Goal: Task Accomplishment & Management: Use online tool/utility

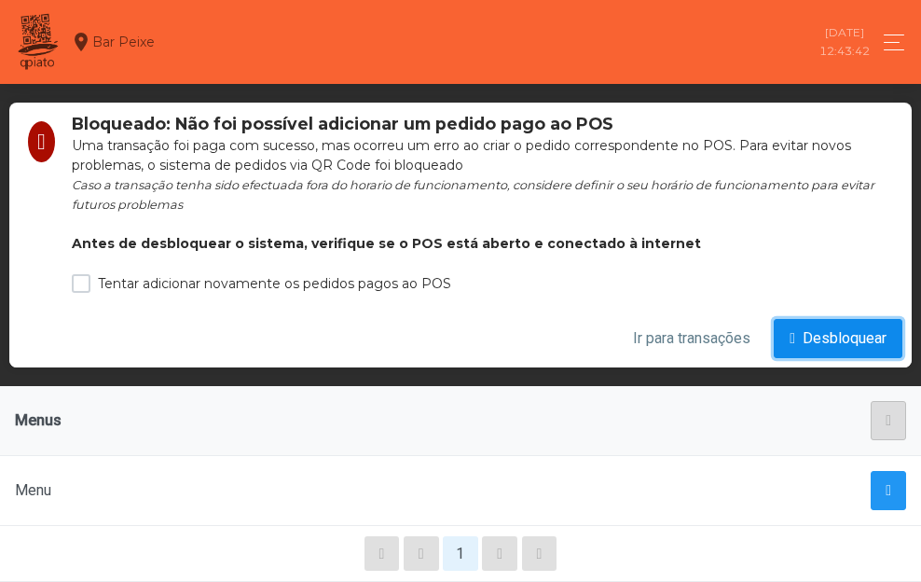
click at [862, 333] on span "Desbloquear" at bounding box center [845, 338] width 84 height 22
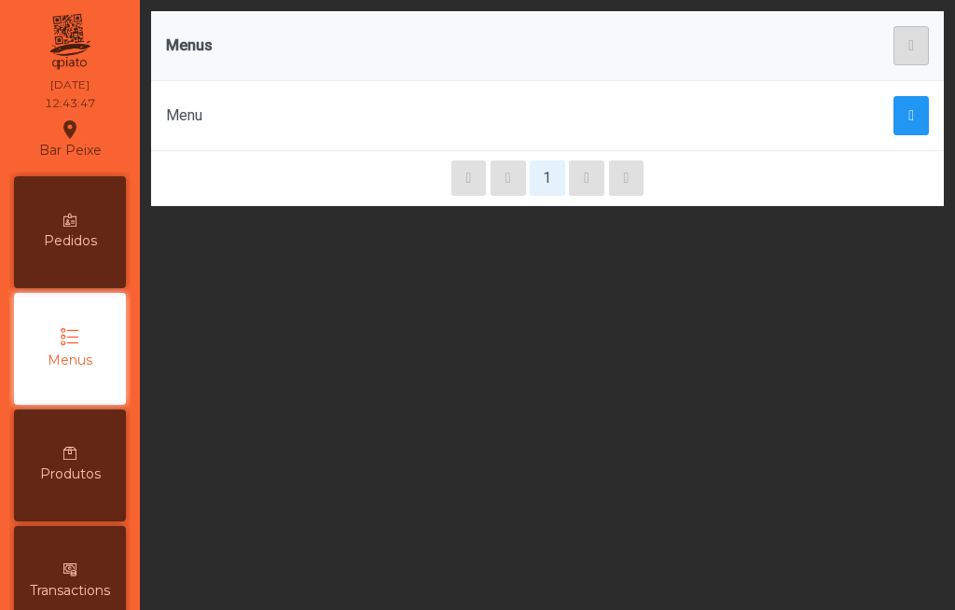
click at [63, 224] on div "Pedidos" at bounding box center [70, 232] width 112 height 112
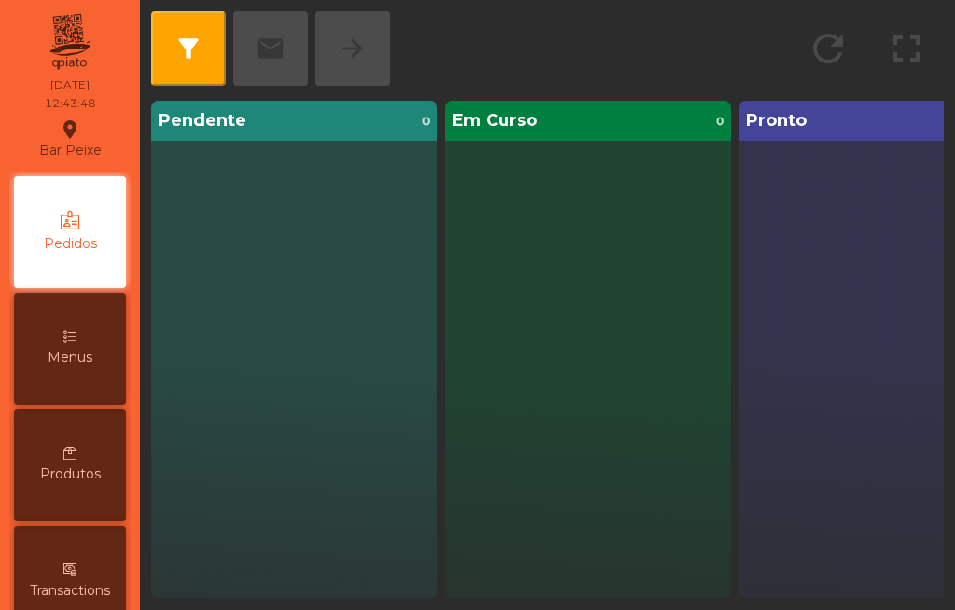
click at [79, 562] on div "Transactions" at bounding box center [70, 582] width 112 height 112
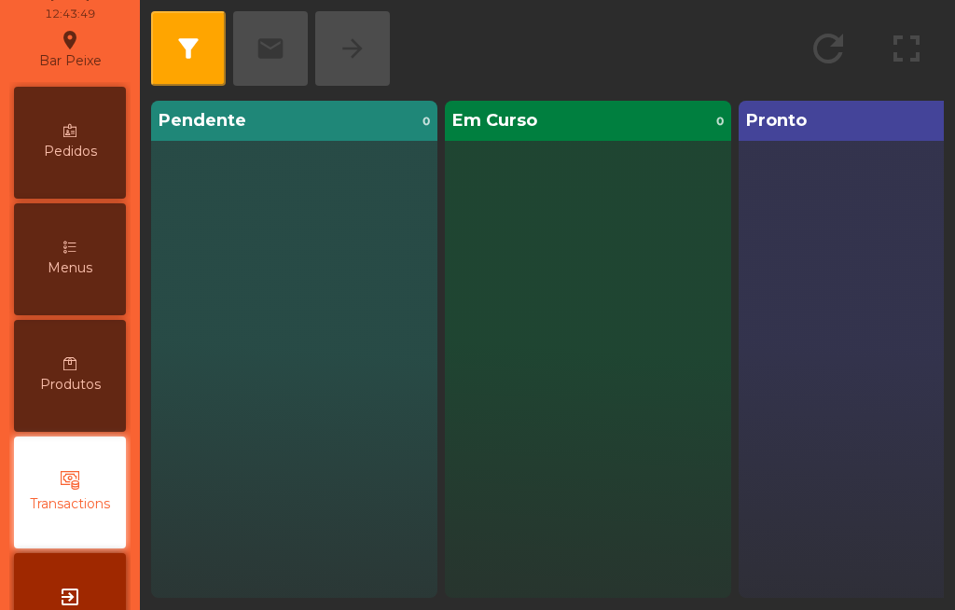
scroll to position [159, 0]
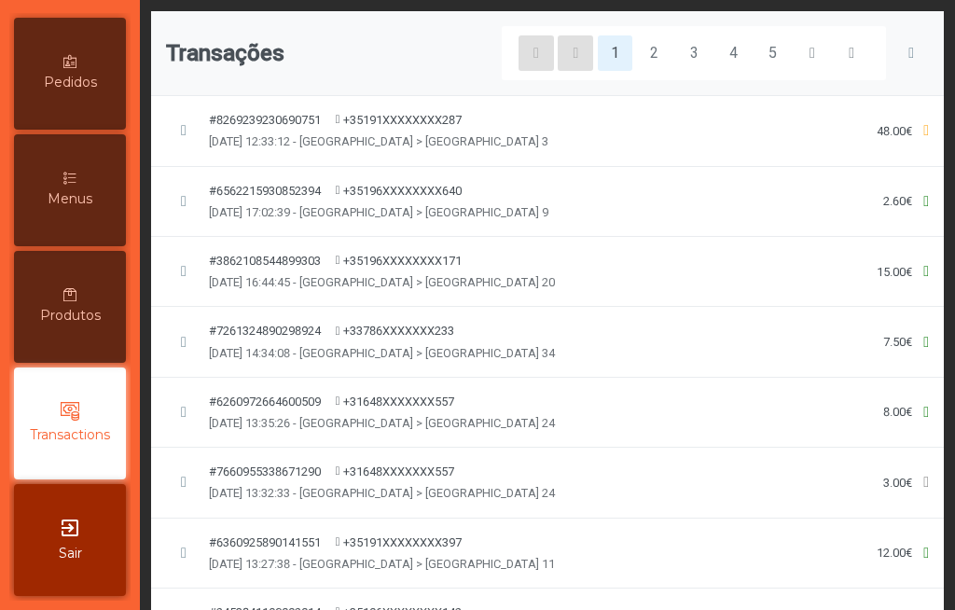
click at [82, 430] on span "Transactions" at bounding box center [70, 435] width 80 height 20
click at [181, 134] on span "button" at bounding box center [184, 130] width 6 height 15
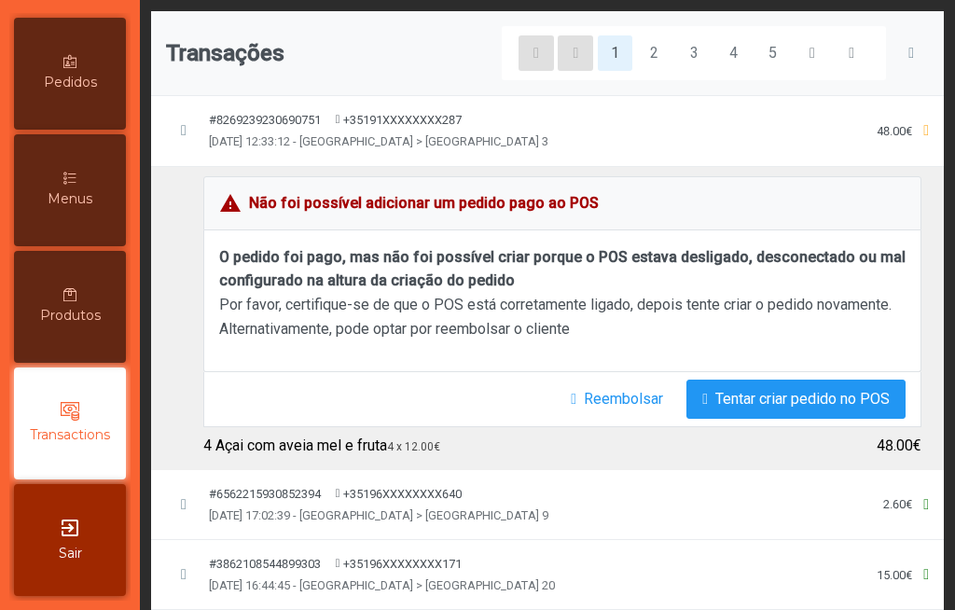
click at [365, 144] on span "[DATE] 12:33:12 - [GEOGRAPHIC_DATA] > [GEOGRAPHIC_DATA] 3" at bounding box center [378, 141] width 339 height 18
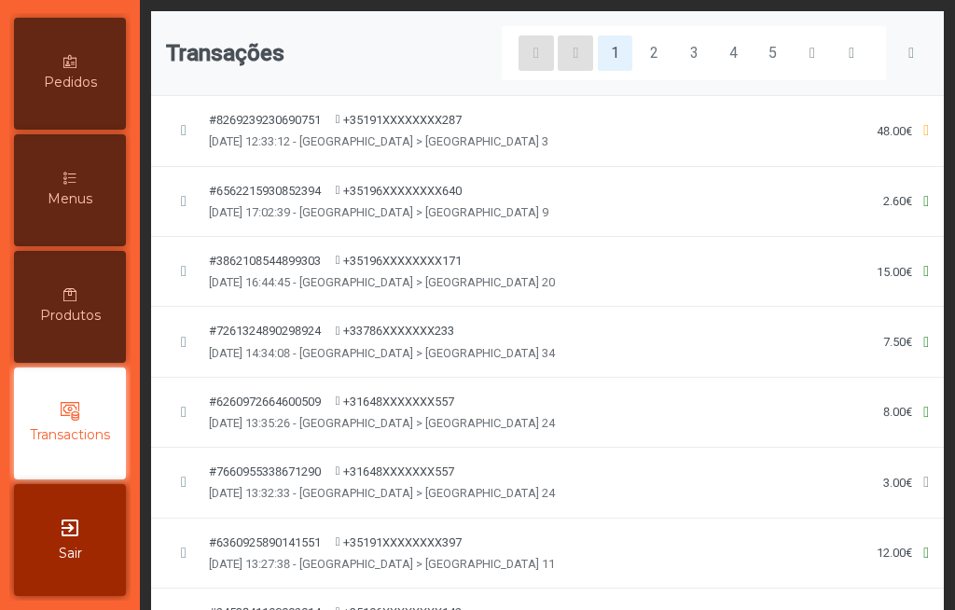
click at [400, 128] on span "+35191XXXXXXXX287" at bounding box center [402, 120] width 118 height 18
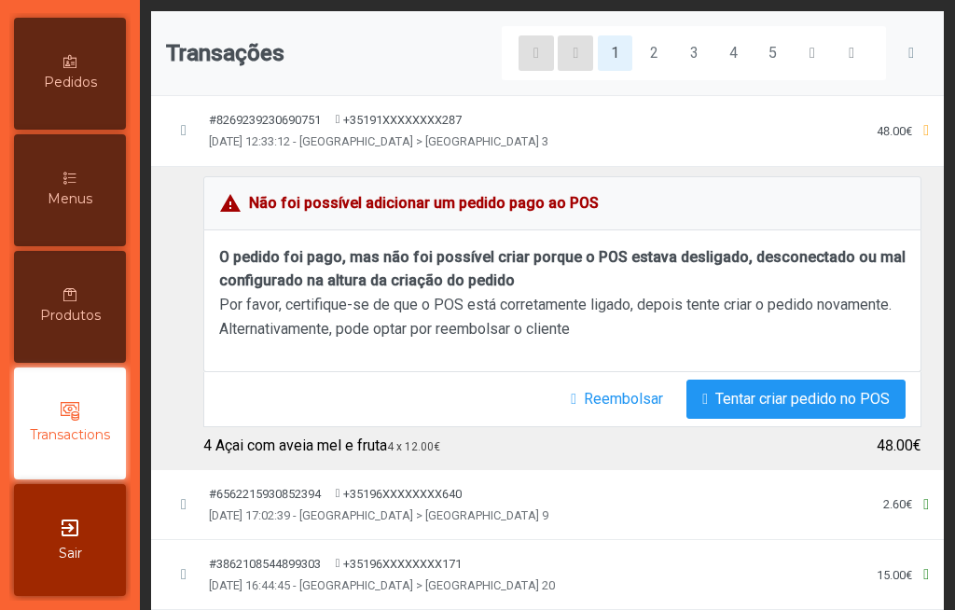
click at [914, 324] on td "warning Não foi possível adicionar um pedido pago ao POS O pedido foi pago, mas…" at bounding box center [547, 318] width 793 height 304
click at [898, 353] on div "O pedido foi pago, mas não foi possível criar porque o POS estava desligado, de…" at bounding box center [562, 301] width 718 height 142
click at [555, 402] on button "Reembolsar" at bounding box center [617, 399] width 124 height 39
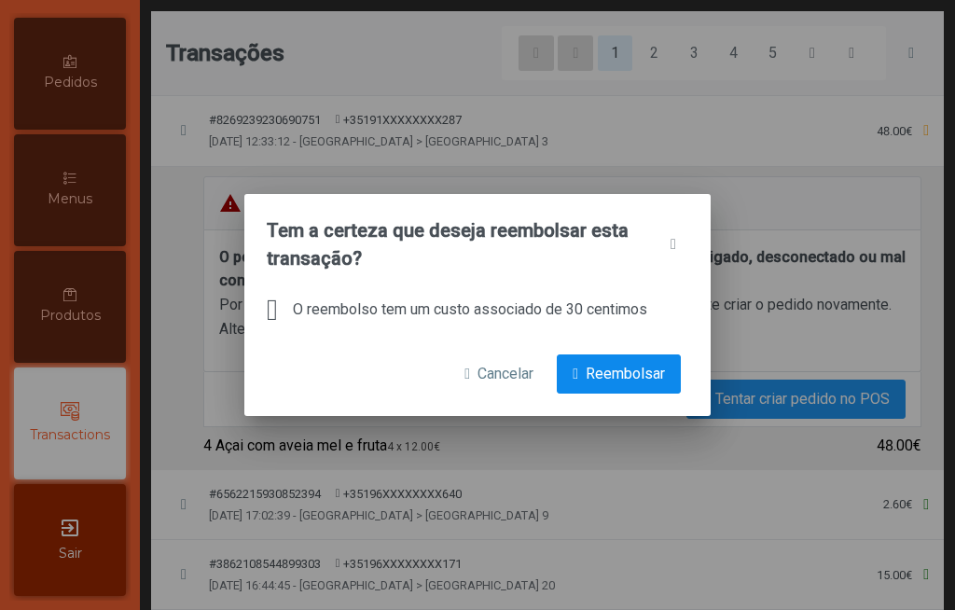
click at [625, 370] on span "Reembolsar" at bounding box center [625, 374] width 79 height 22
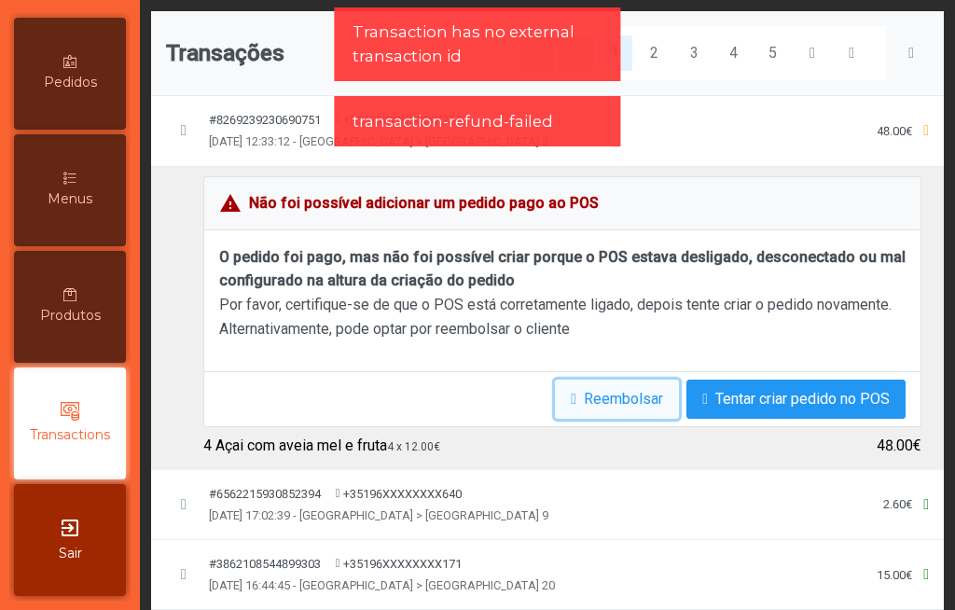
click at [584, 403] on span "Reembolsar" at bounding box center [623, 399] width 79 height 22
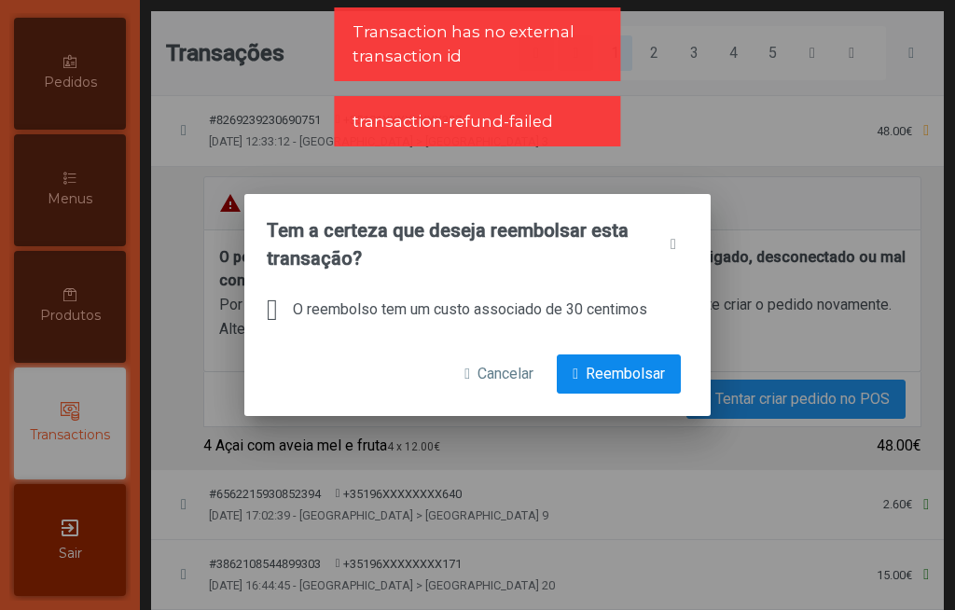
click at [651, 381] on span "Reembolsar" at bounding box center [625, 374] width 79 height 22
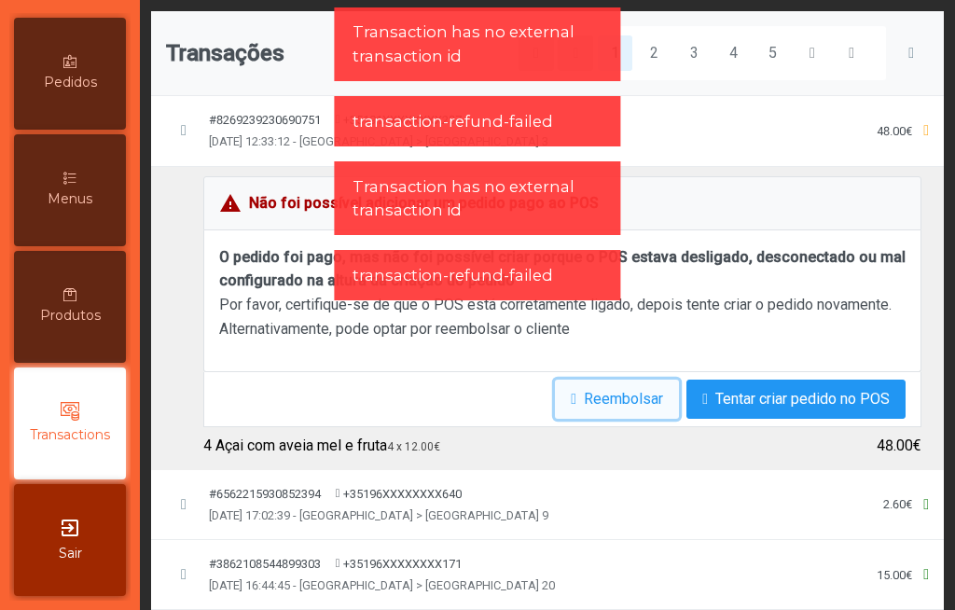
click at [555, 408] on button "Reembolsar" at bounding box center [617, 399] width 124 height 39
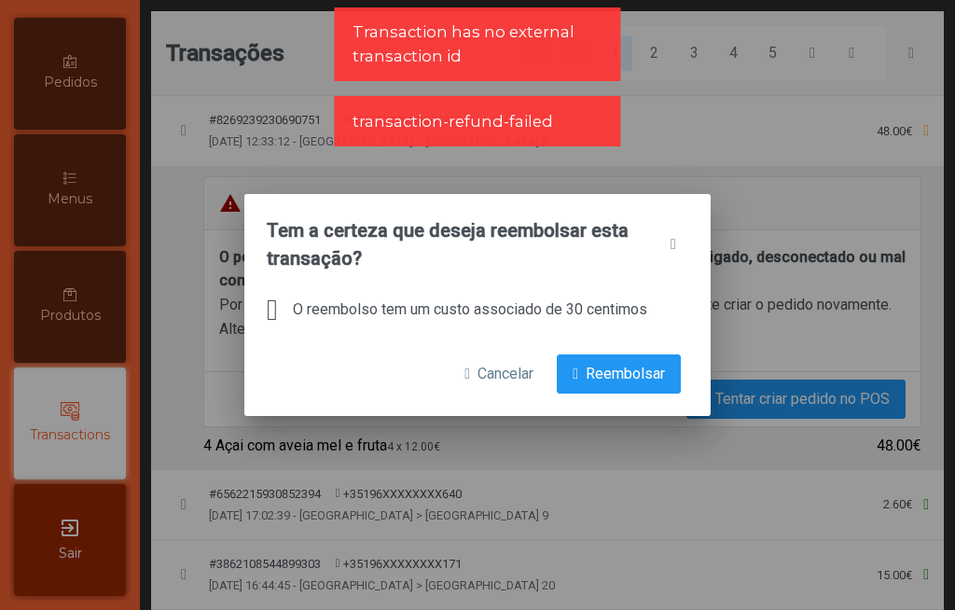
click at [561, 480] on div "Tem a certeza que deseja reembolsar esta transação? O reembolso tem um custo as…" at bounding box center [477, 305] width 955 height 610
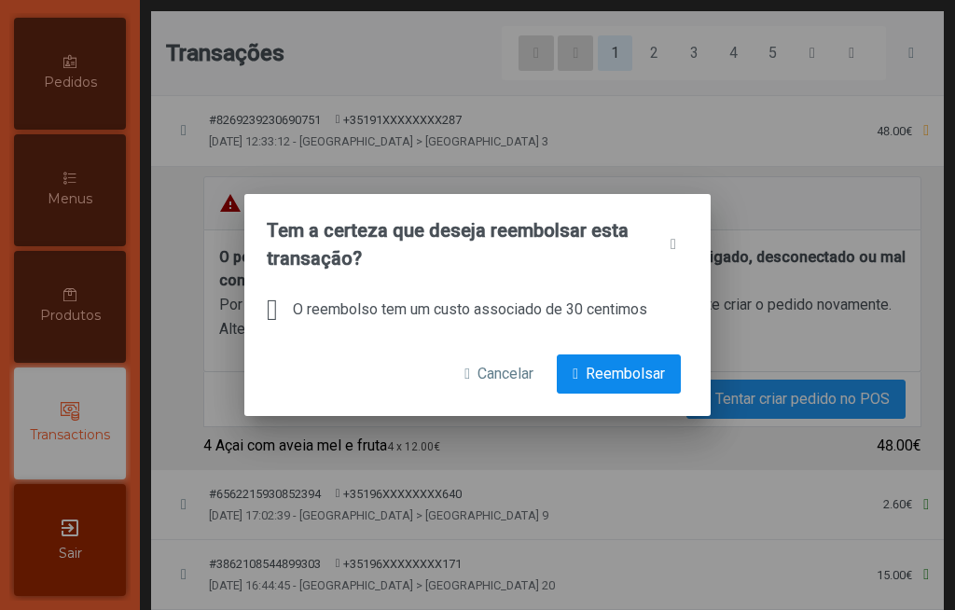
click at [617, 378] on span "Reembolsar" at bounding box center [625, 374] width 79 height 22
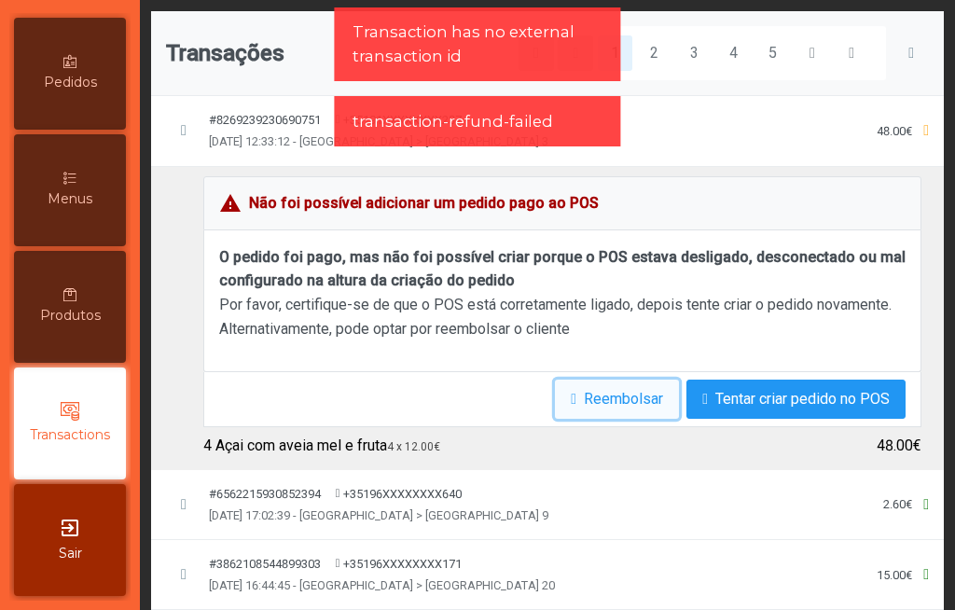
click at [585, 417] on button "Reembolsar" at bounding box center [617, 399] width 124 height 39
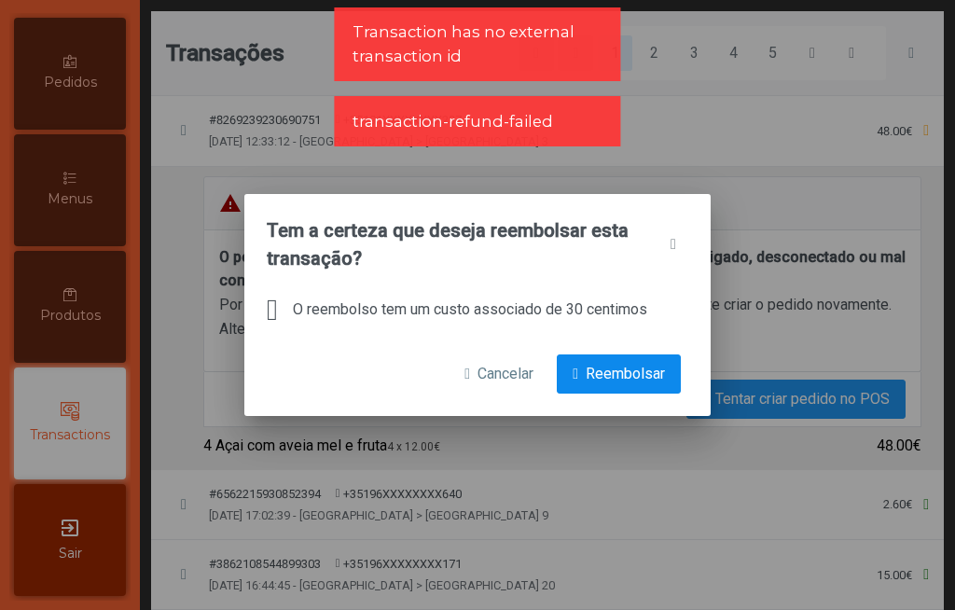
click at [631, 361] on button "Reembolsar" at bounding box center [619, 373] width 124 height 39
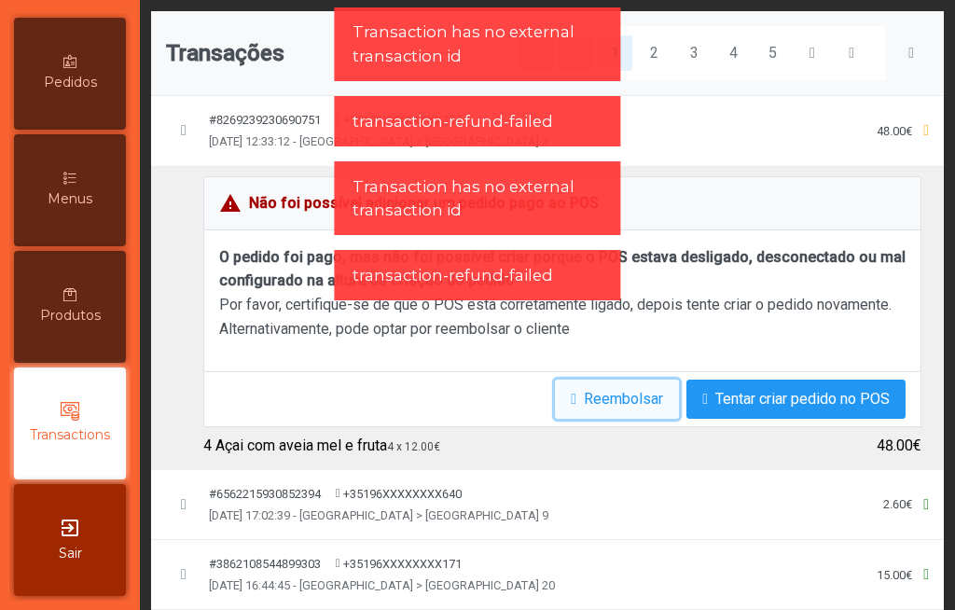
click at [605, 406] on span "Reembolsar" at bounding box center [623, 399] width 79 height 22
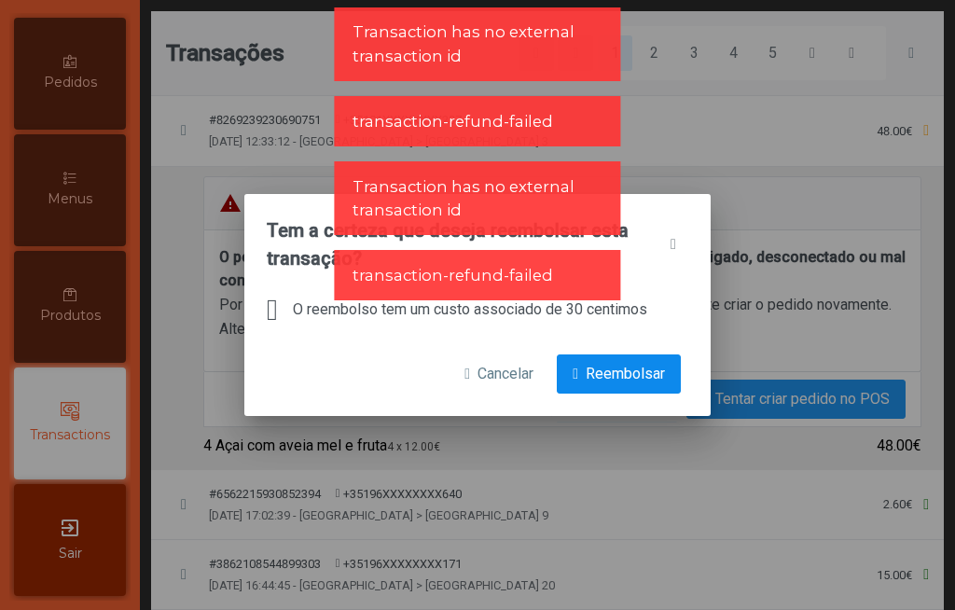
click at [624, 367] on span "Reembolsar" at bounding box center [625, 374] width 79 height 22
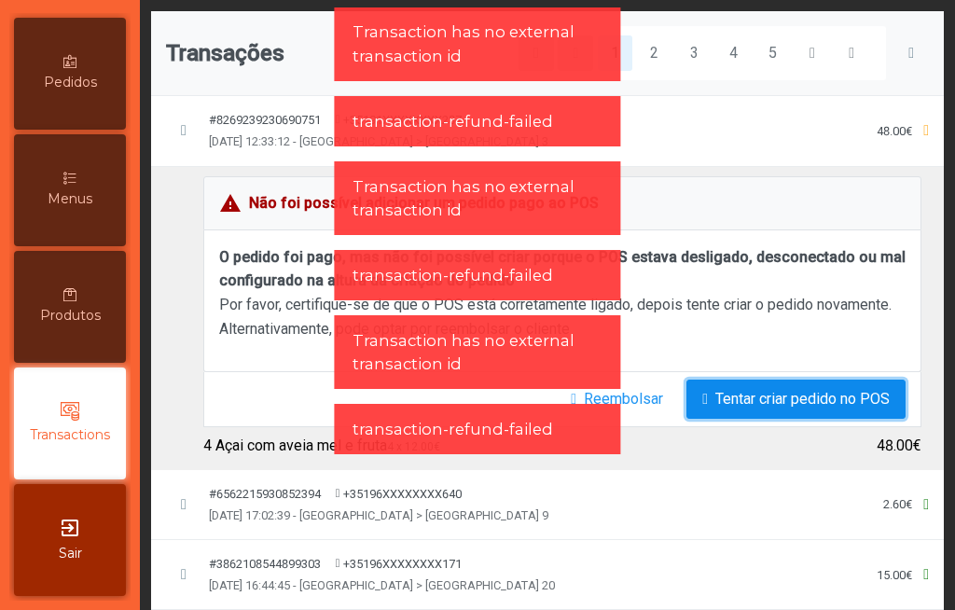
click at [848, 414] on button "Tentar criar pedido no POS" at bounding box center [795, 399] width 219 height 39
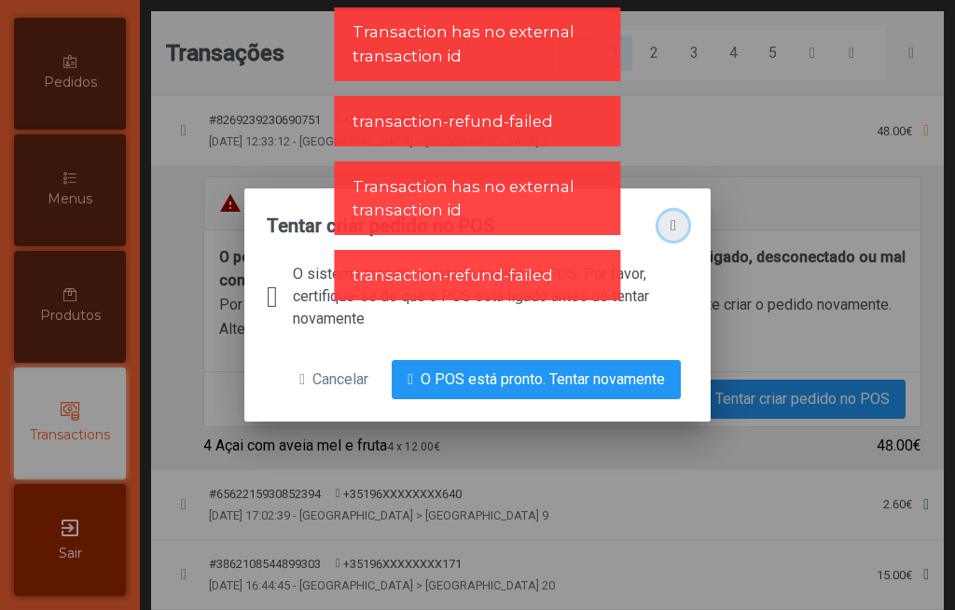
click at [674, 218] on span "button" at bounding box center [674, 225] width 6 height 15
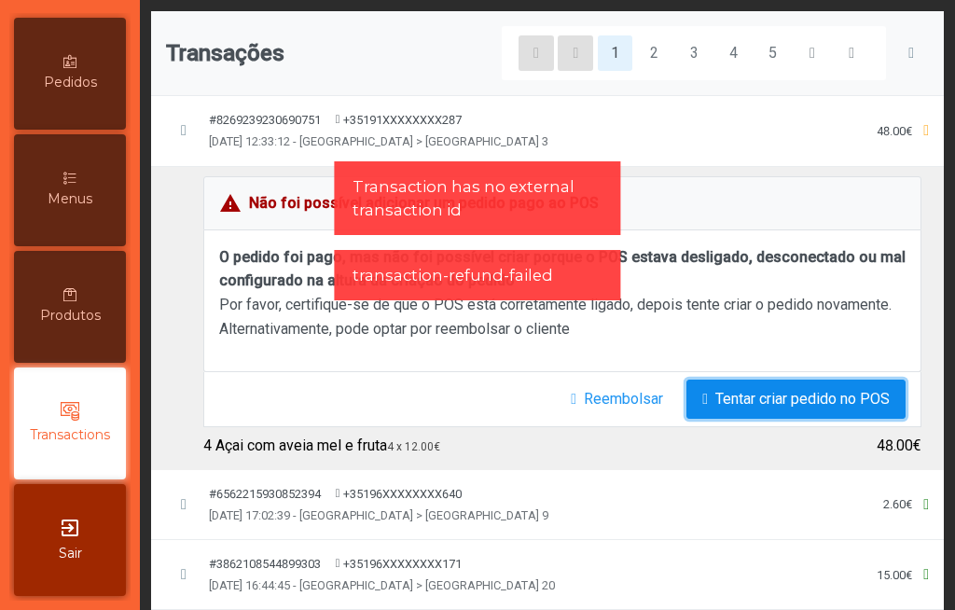
click at [814, 401] on span "Tentar criar pedido no POS" at bounding box center [802, 399] width 174 height 22
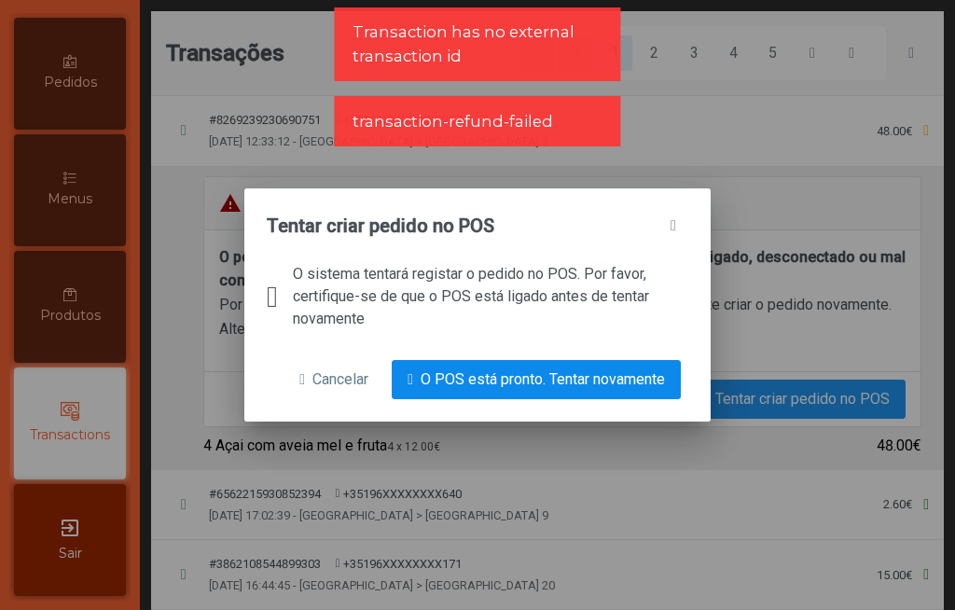
click at [656, 399] on button "O POS está pronto. Tentar novamente" at bounding box center [536, 379] width 289 height 39
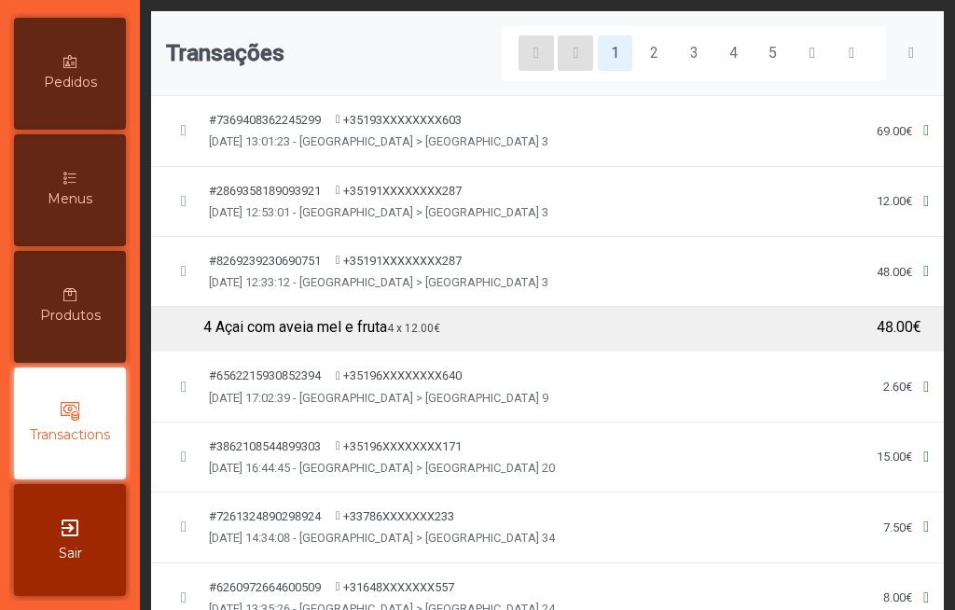
click at [370, 331] on div "4 Açai com aveia mel e fruta 4 x 12.00€" at bounding box center [536, 327] width 666 height 22
click at [380, 142] on span "[DATE] 13:01:23 - [GEOGRAPHIC_DATA] > [GEOGRAPHIC_DATA] 3" at bounding box center [378, 141] width 339 height 18
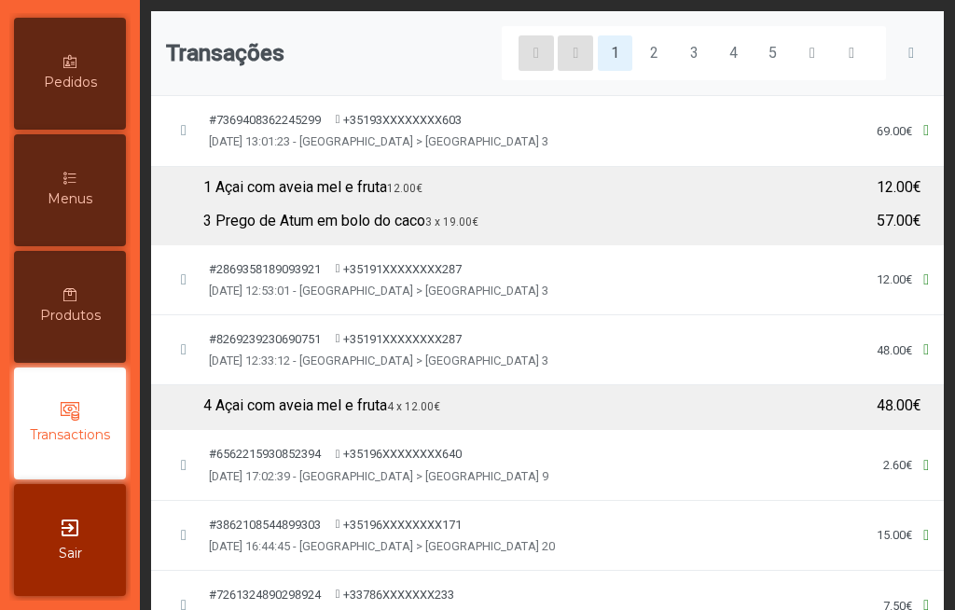
click at [881, 104] on td "#7369408362245299 [PHONE_NUMBER] [DATE] 13:01:23 - [GEOGRAPHIC_DATA] > [GEOGRAP…" at bounding box center [547, 131] width 793 height 70
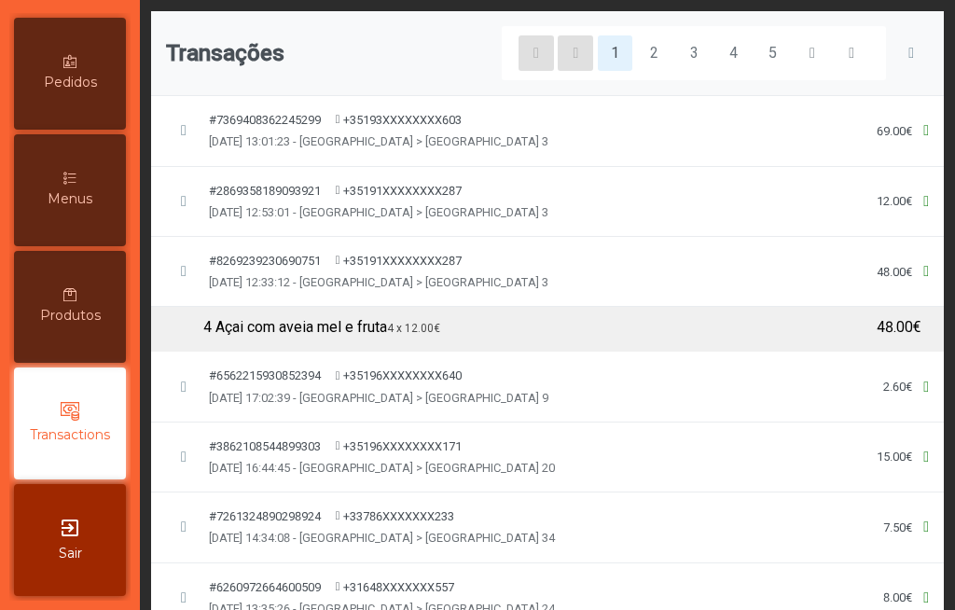
click at [881, 104] on td "#7369408362245299 [PHONE_NUMBER] [DATE] 13:01:23 - [GEOGRAPHIC_DATA] > [GEOGRAP…" at bounding box center [547, 131] width 793 height 70
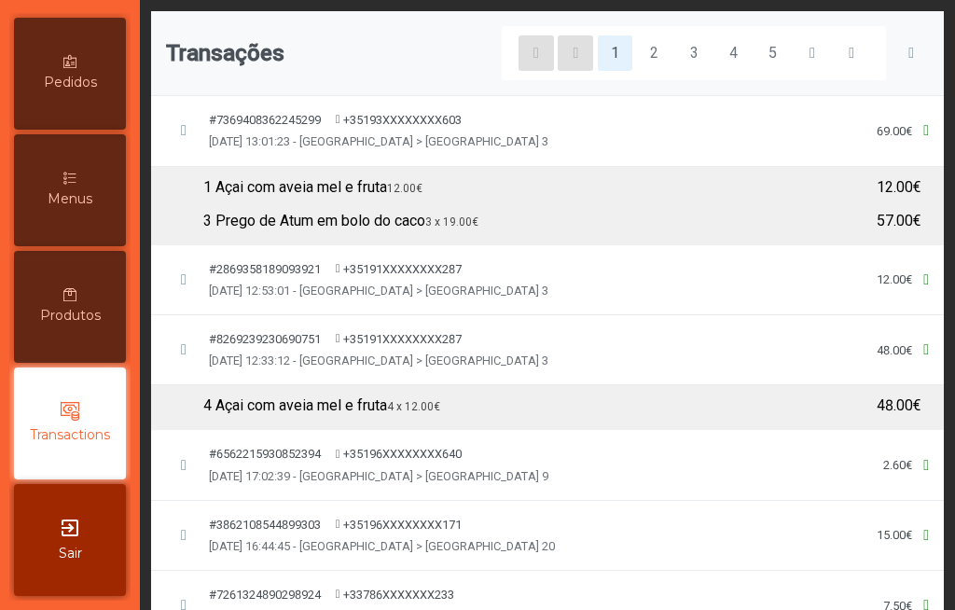
click at [733, 145] on div "#7369408362245299 [PHONE_NUMBER] [DATE] 13:01:23 - [GEOGRAPHIC_DATA] > [GEOGRAP…" at bounding box center [547, 130] width 763 height 39
